Goal: Complete application form

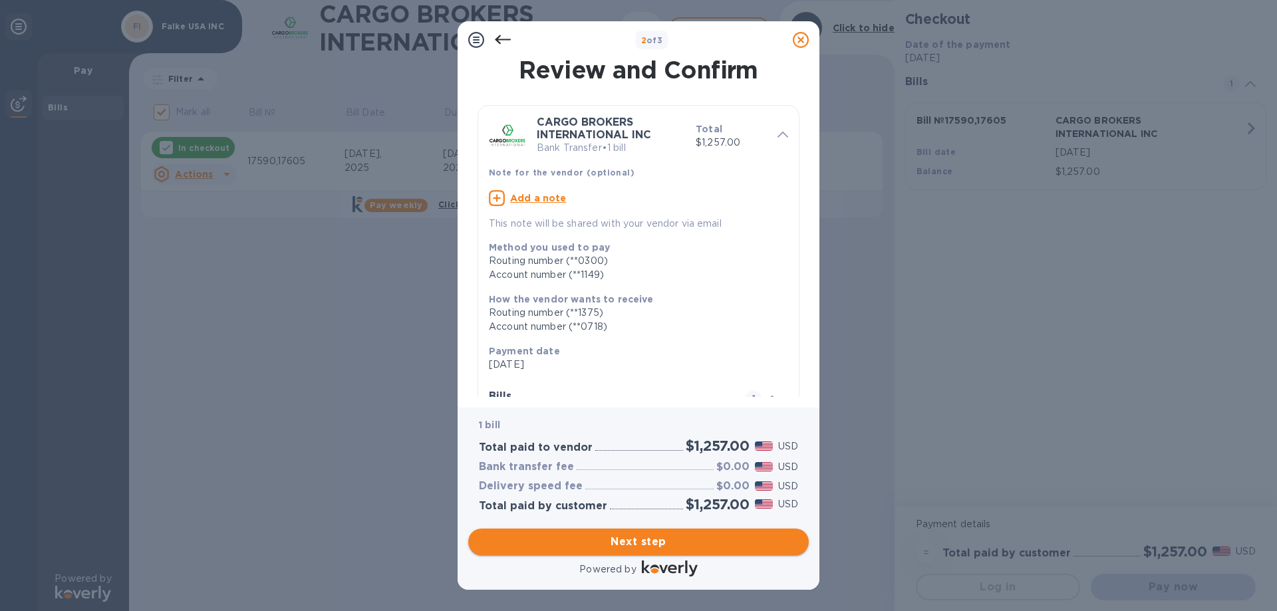
click at [660, 538] on span "Next step" at bounding box center [638, 542] width 319 height 16
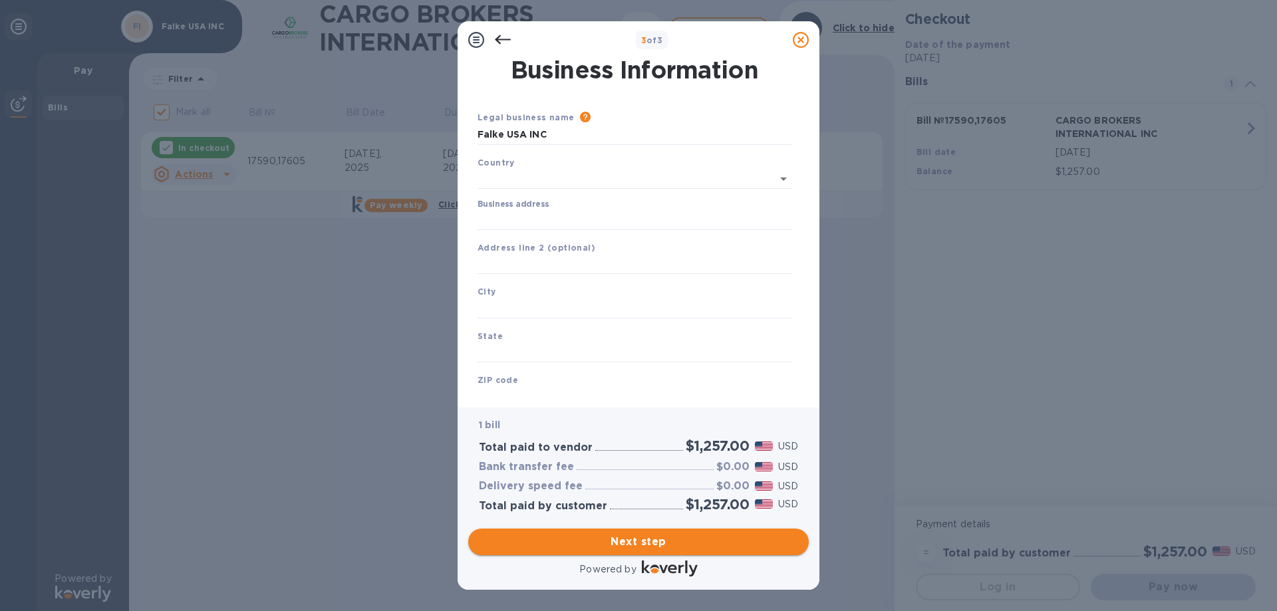
type input "[GEOGRAPHIC_DATA]"
click at [523, 215] on input "Business address" at bounding box center [634, 217] width 314 height 20
type input "[STREET_ADDRESS]"
type input "Hickory"
type input "NC"
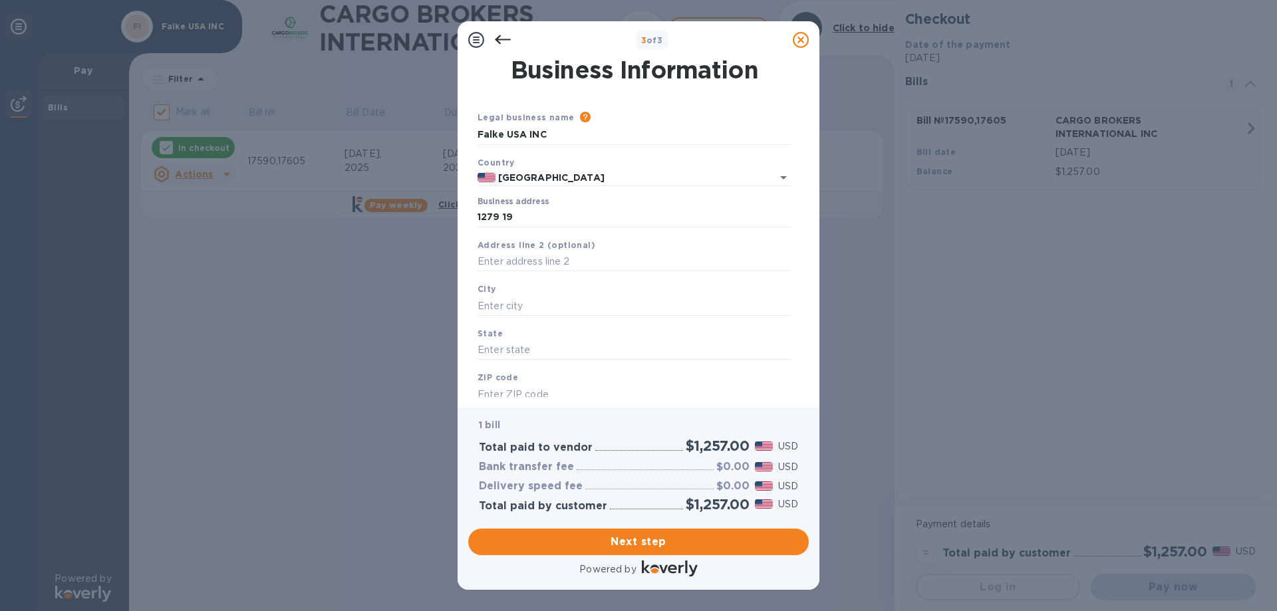
type input "28601"
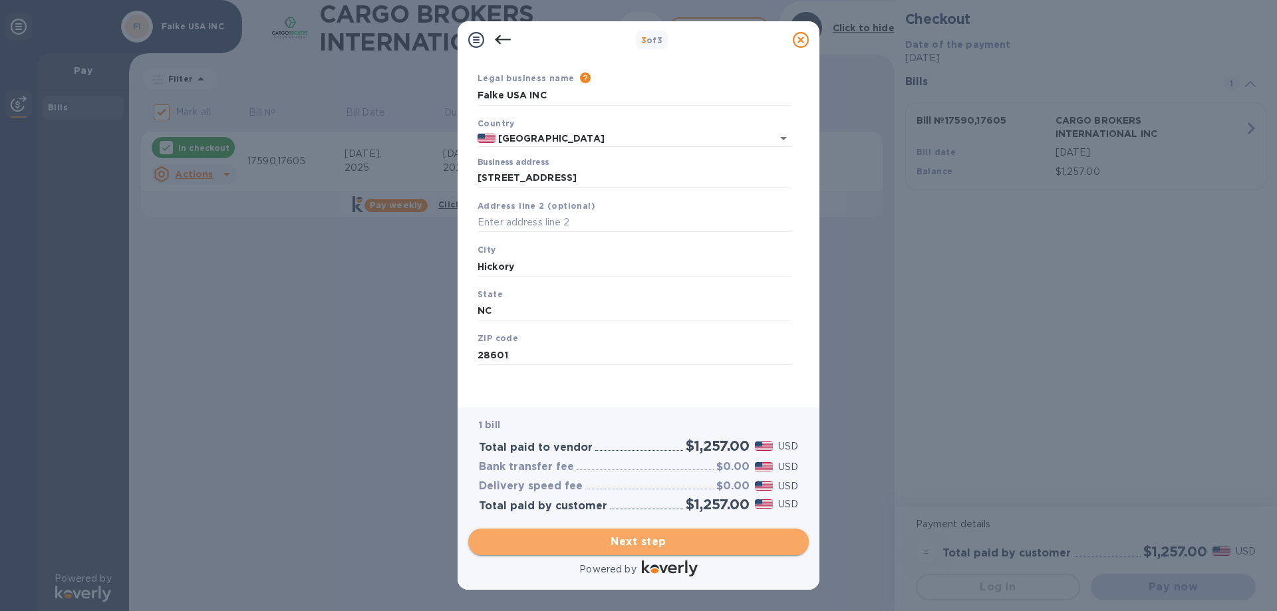
click at [709, 535] on span "Next step" at bounding box center [638, 542] width 319 height 16
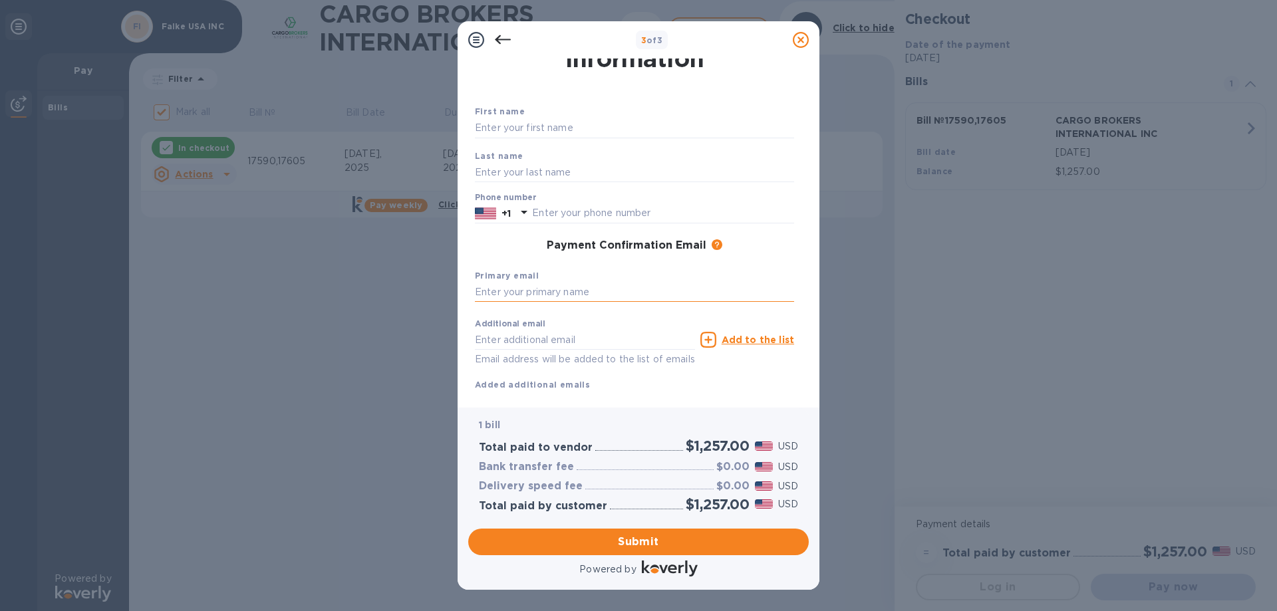
click at [559, 289] on input "text" at bounding box center [634, 293] width 319 height 20
type input "[PERSON_NAME][EMAIL_ADDRESS][PERSON_NAME][PERSON_NAME][DOMAIN_NAME]"
click at [528, 131] on input "text" at bounding box center [634, 128] width 319 height 20
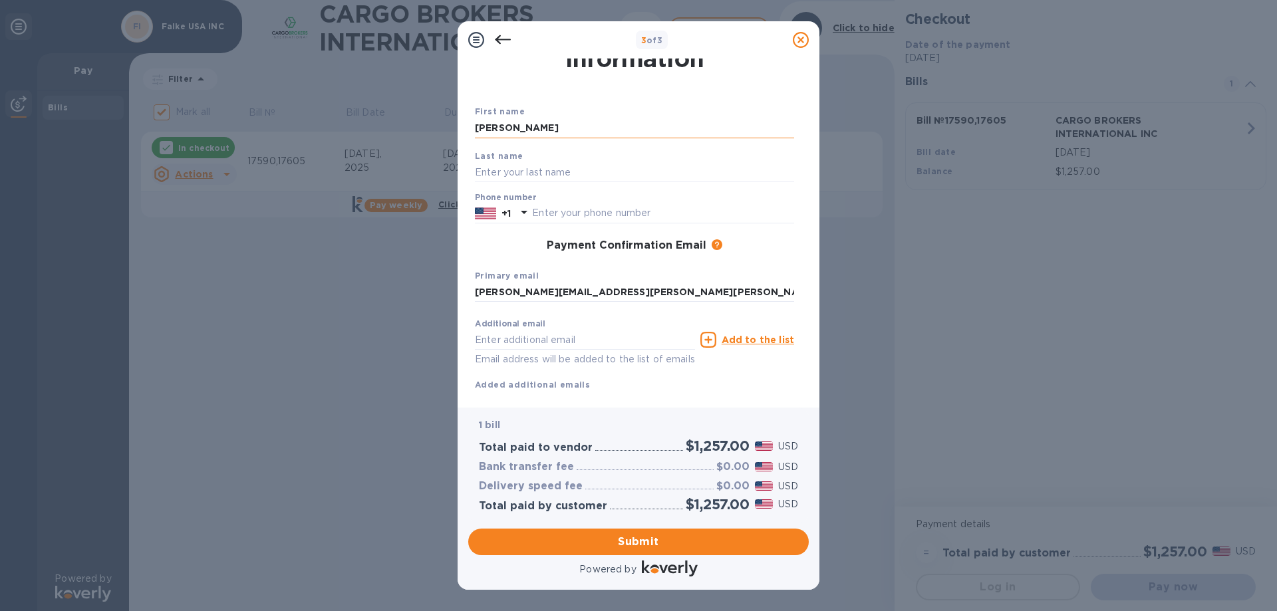
type input "[PERSON_NAME]"
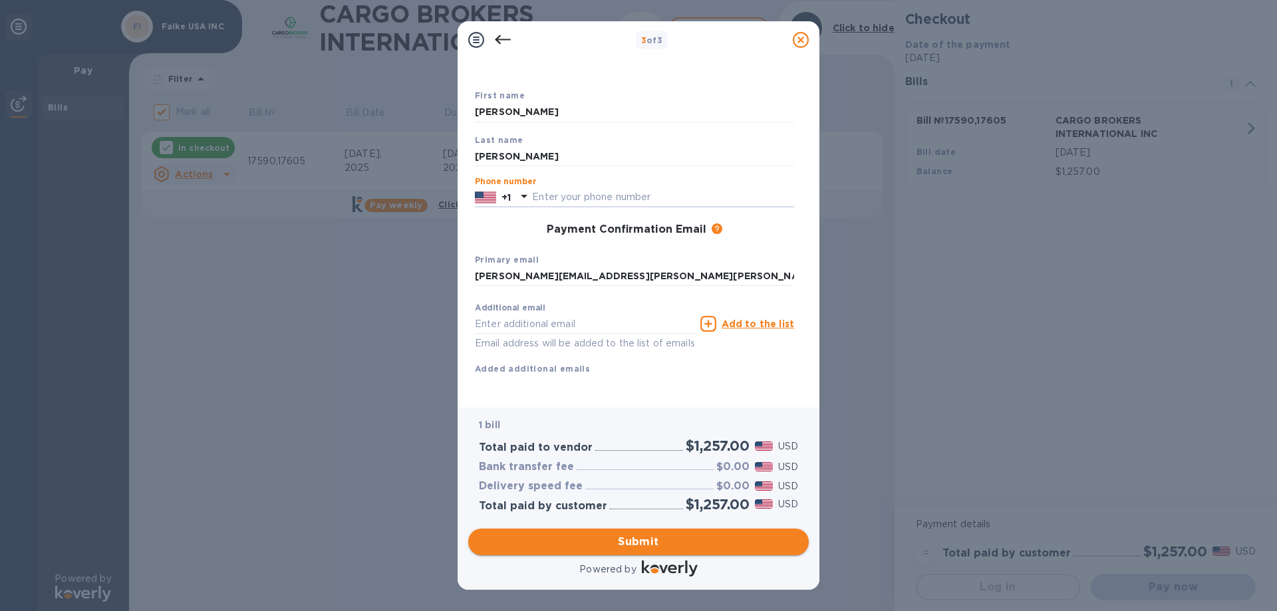
click at [655, 544] on span "Submit" at bounding box center [638, 542] width 319 height 16
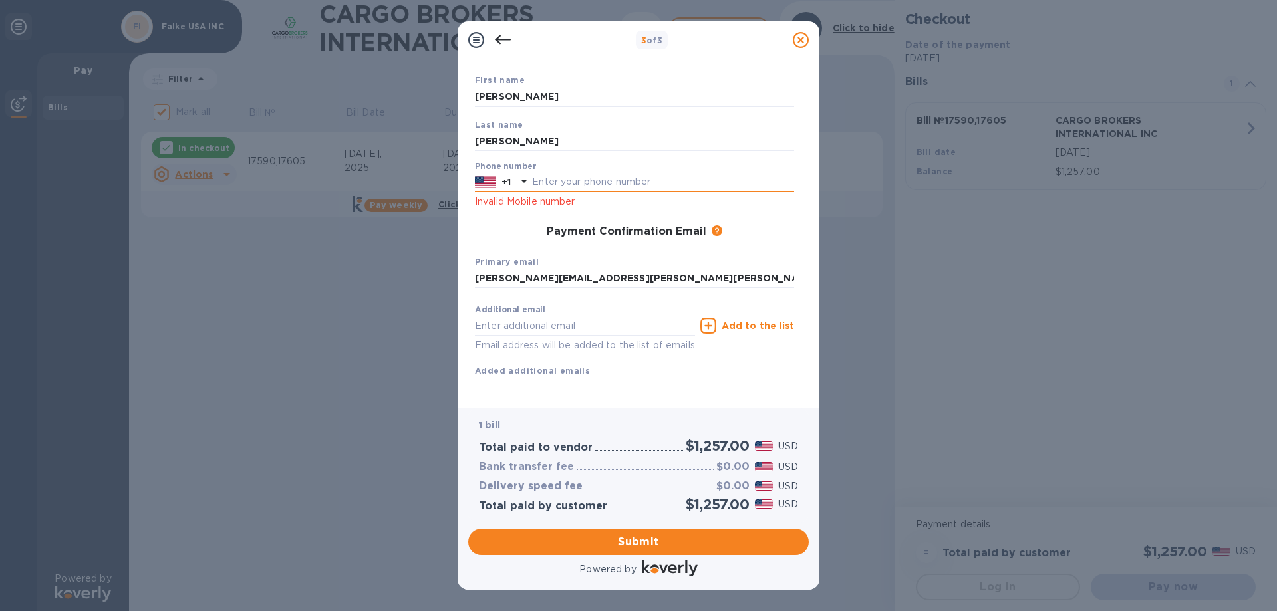
click at [547, 179] on input "text" at bounding box center [663, 182] width 262 height 20
type input "7044027845"
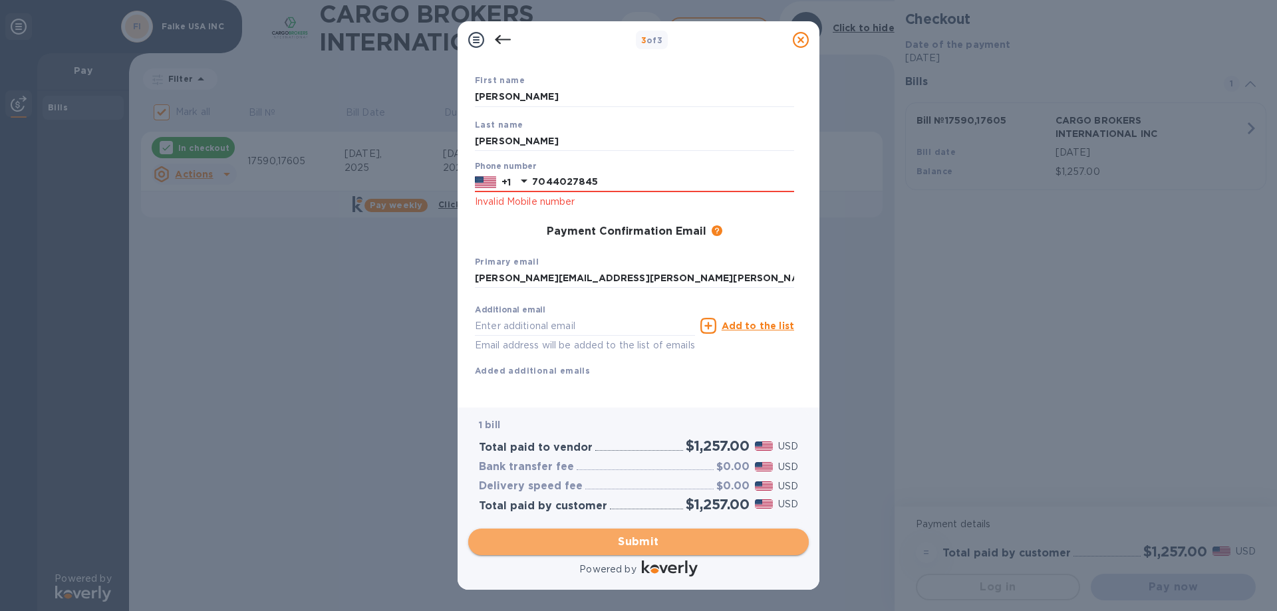
click at [656, 542] on span "Submit" at bounding box center [638, 542] width 319 height 16
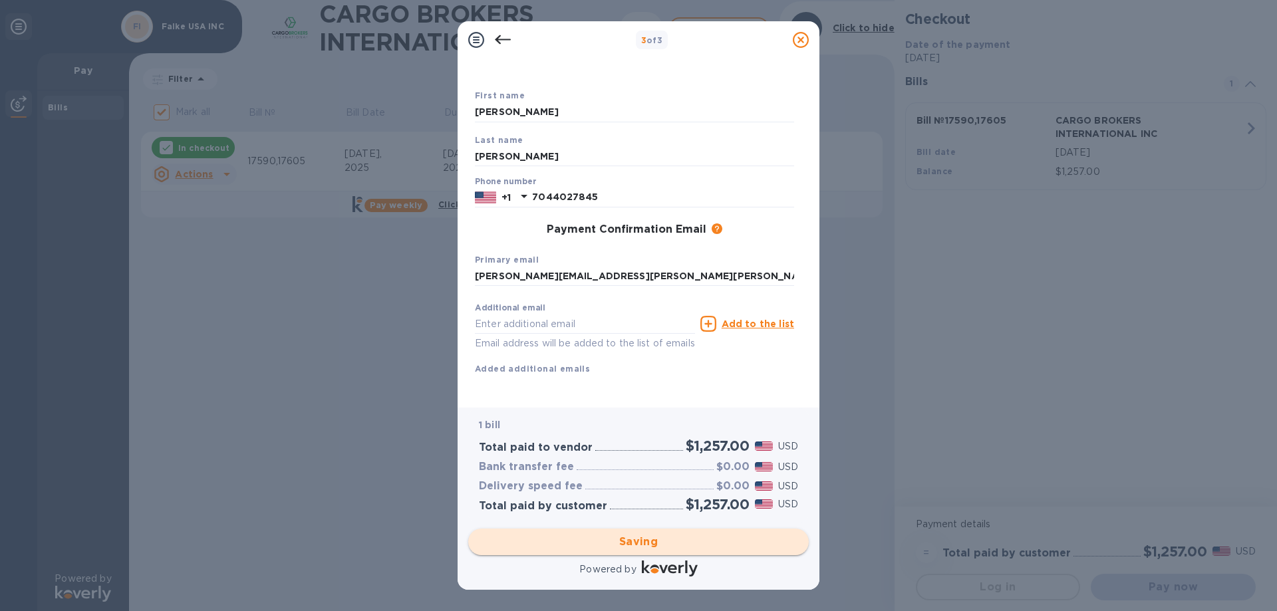
checkbox input "false"
